Goal: Task Accomplishment & Management: Use online tool/utility

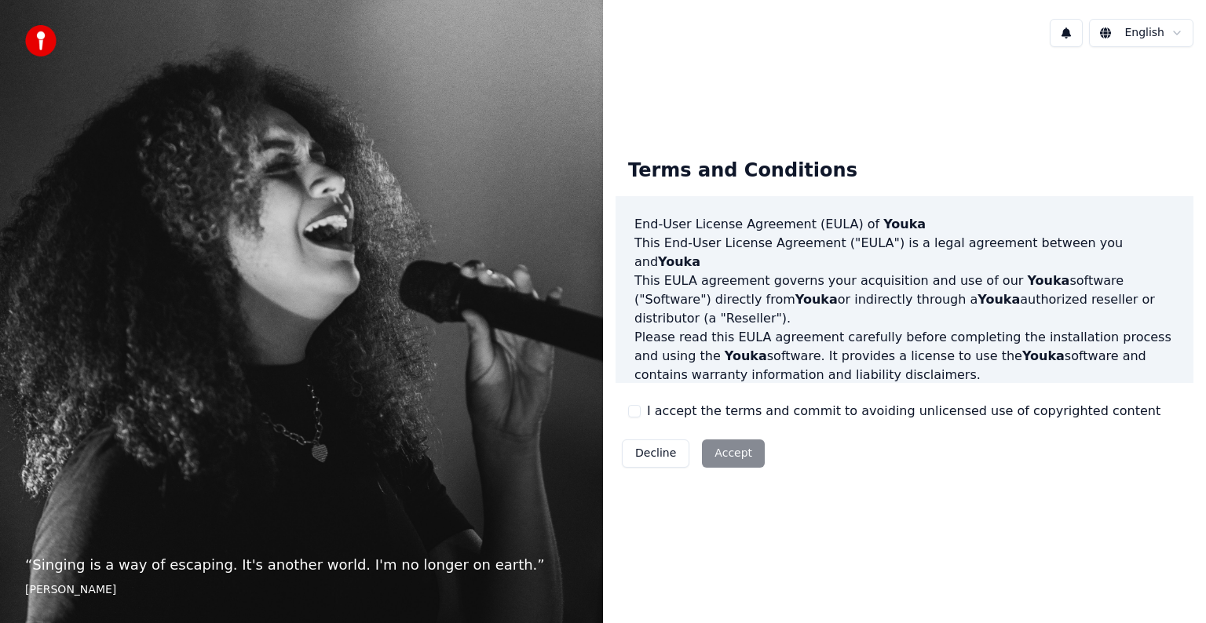
click at [741, 449] on div "Decline Accept" at bounding box center [693, 453] width 155 height 41
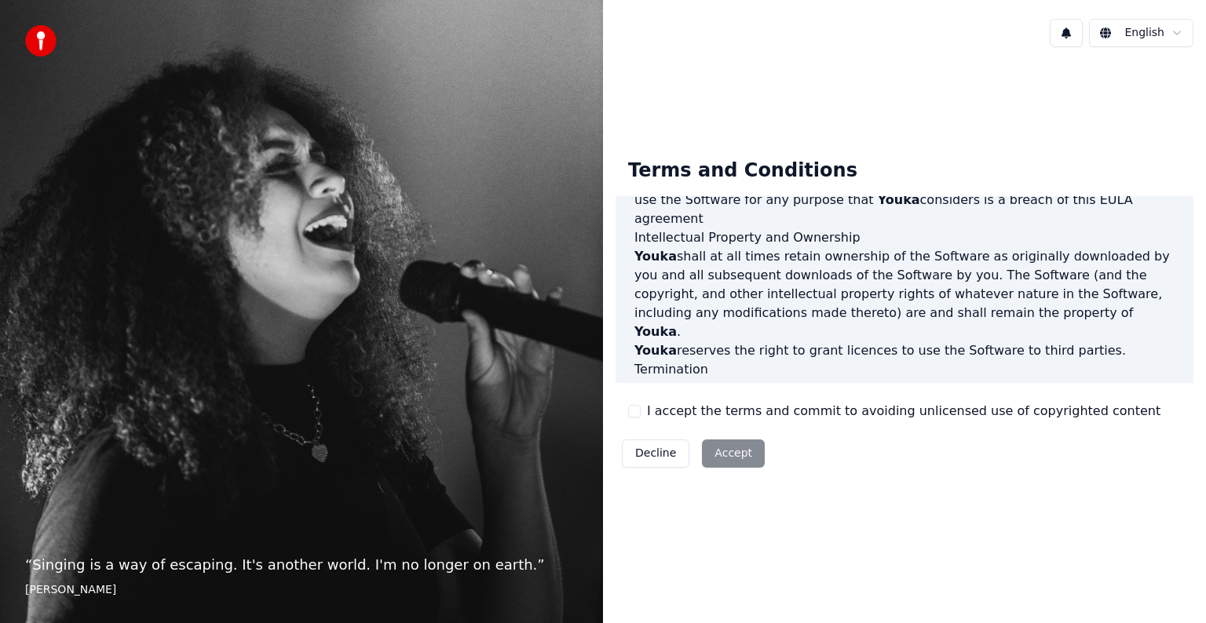
scroll to position [849, 0]
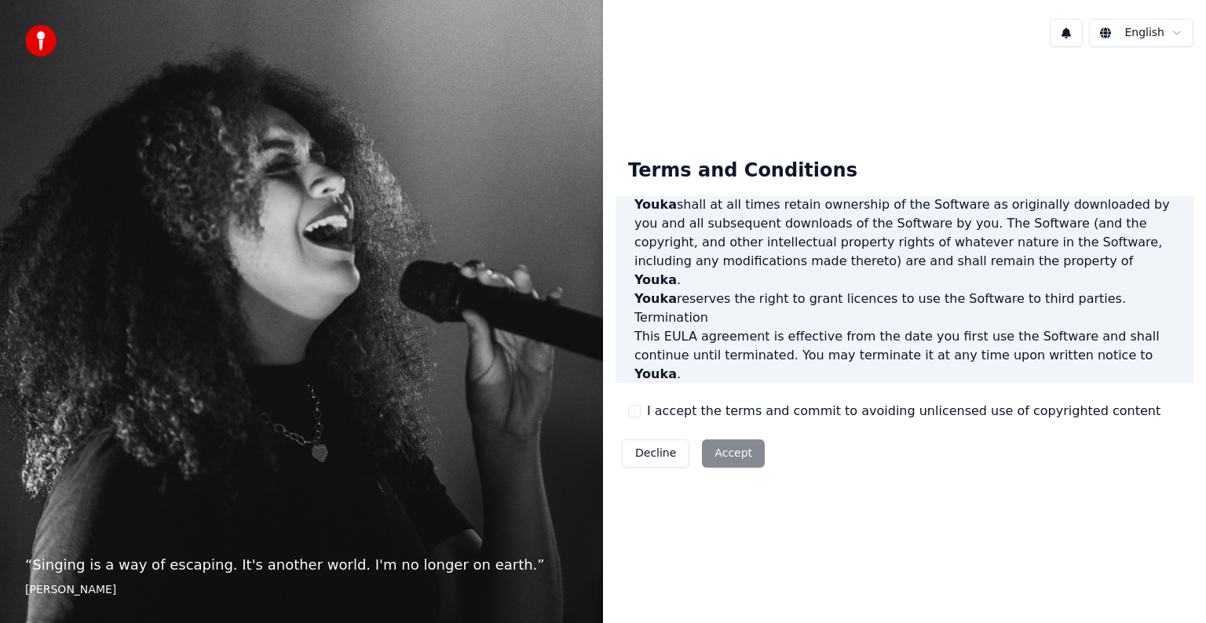
click at [744, 449] on div "Decline Accept" at bounding box center [693, 453] width 155 height 41
click at [704, 457] on div "Decline Accept" at bounding box center [693, 453] width 155 height 41
click at [713, 447] on div "Decline Accept" at bounding box center [693, 453] width 155 height 41
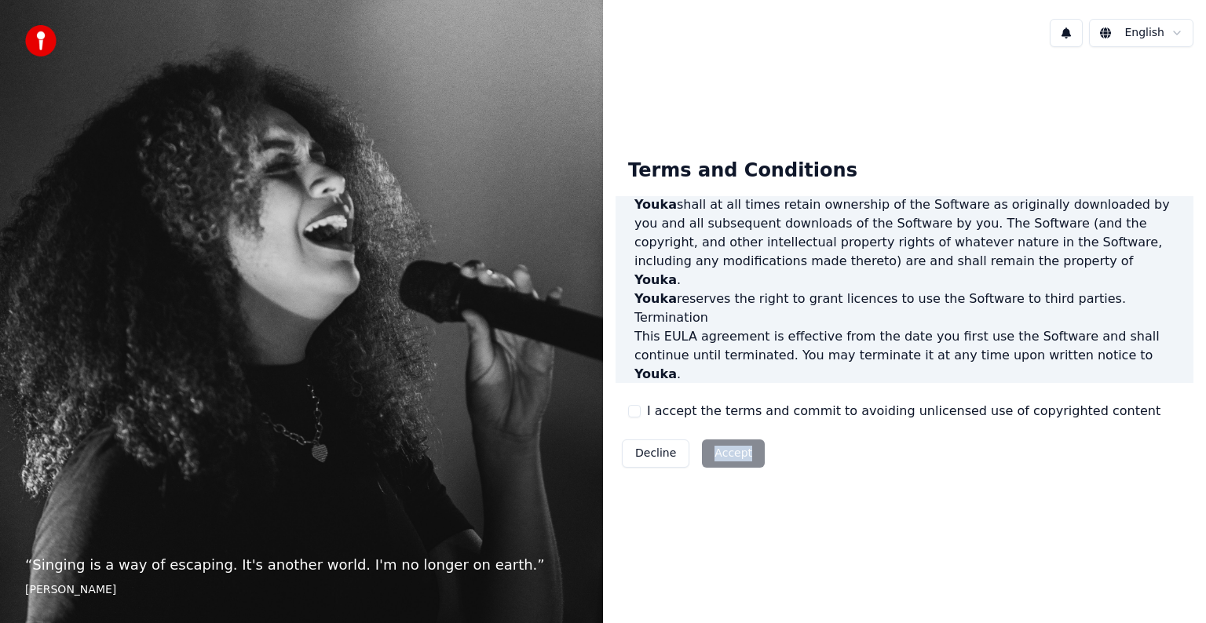
click at [713, 447] on div "Decline Accept" at bounding box center [693, 453] width 155 height 41
click at [724, 450] on div "Decline Accept" at bounding box center [693, 453] width 155 height 41
click at [732, 454] on div "Decline Accept" at bounding box center [693, 453] width 155 height 41
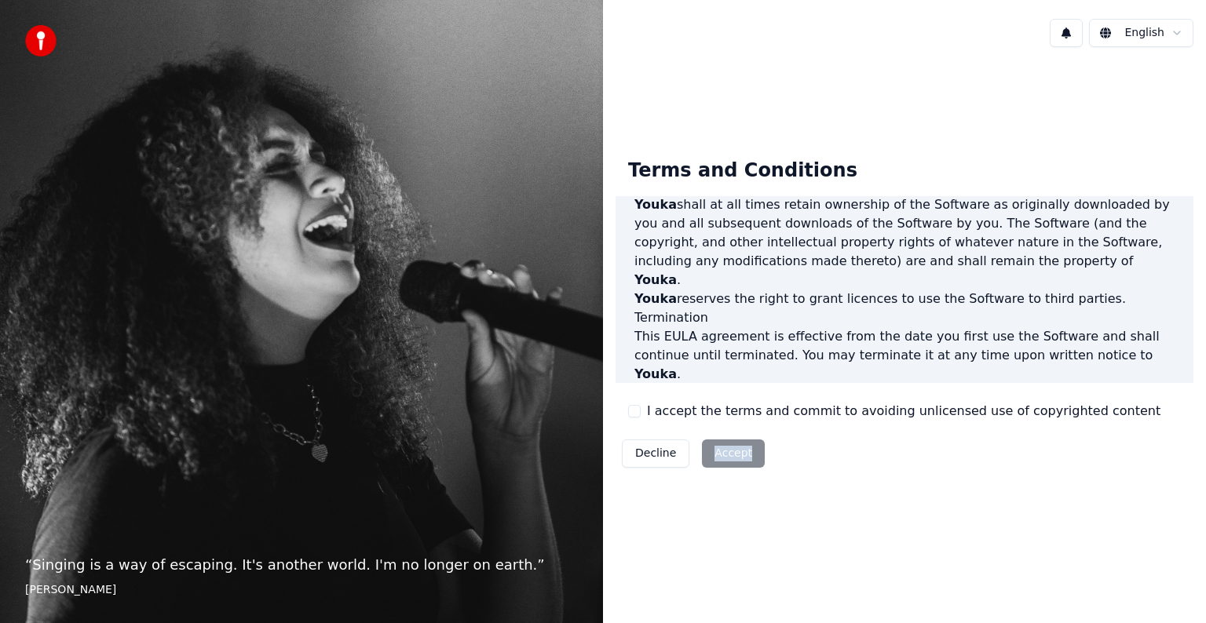
click at [732, 454] on div "Decline Accept" at bounding box center [693, 453] width 155 height 41
click at [848, 454] on div "Terms and Conditions End-User License Agreement ([PERSON_NAME]) of Youka This E…" at bounding box center [905, 310] width 578 height 328
click at [729, 452] on div "Decline Accept" at bounding box center [693, 453] width 155 height 41
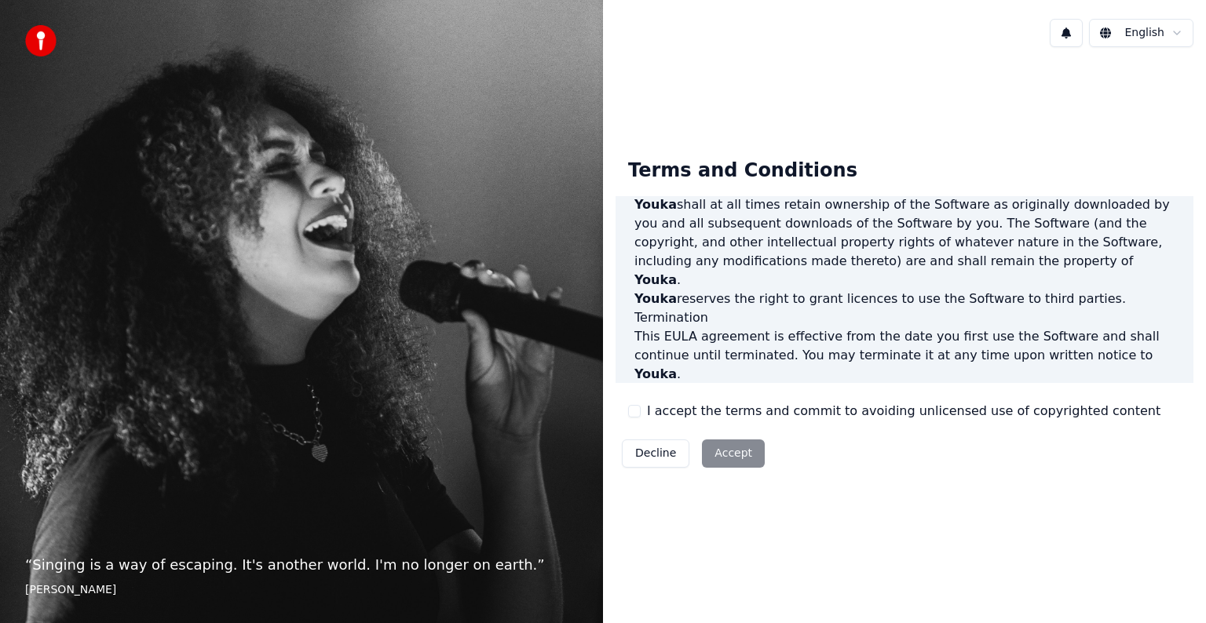
click at [721, 446] on div "Decline Accept" at bounding box center [693, 453] width 155 height 41
